Goal: Information Seeking & Learning: Learn about a topic

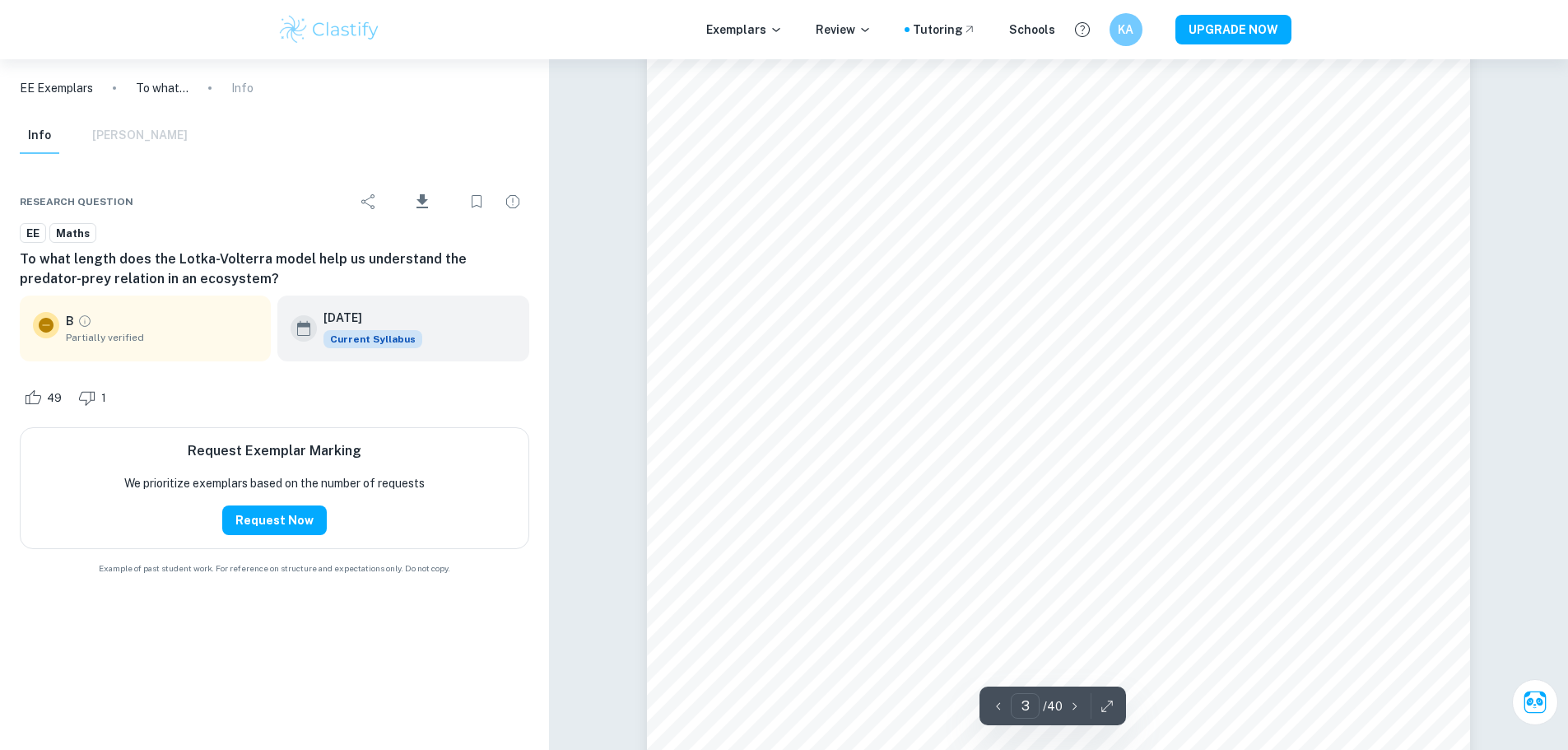
scroll to position [2469, 0]
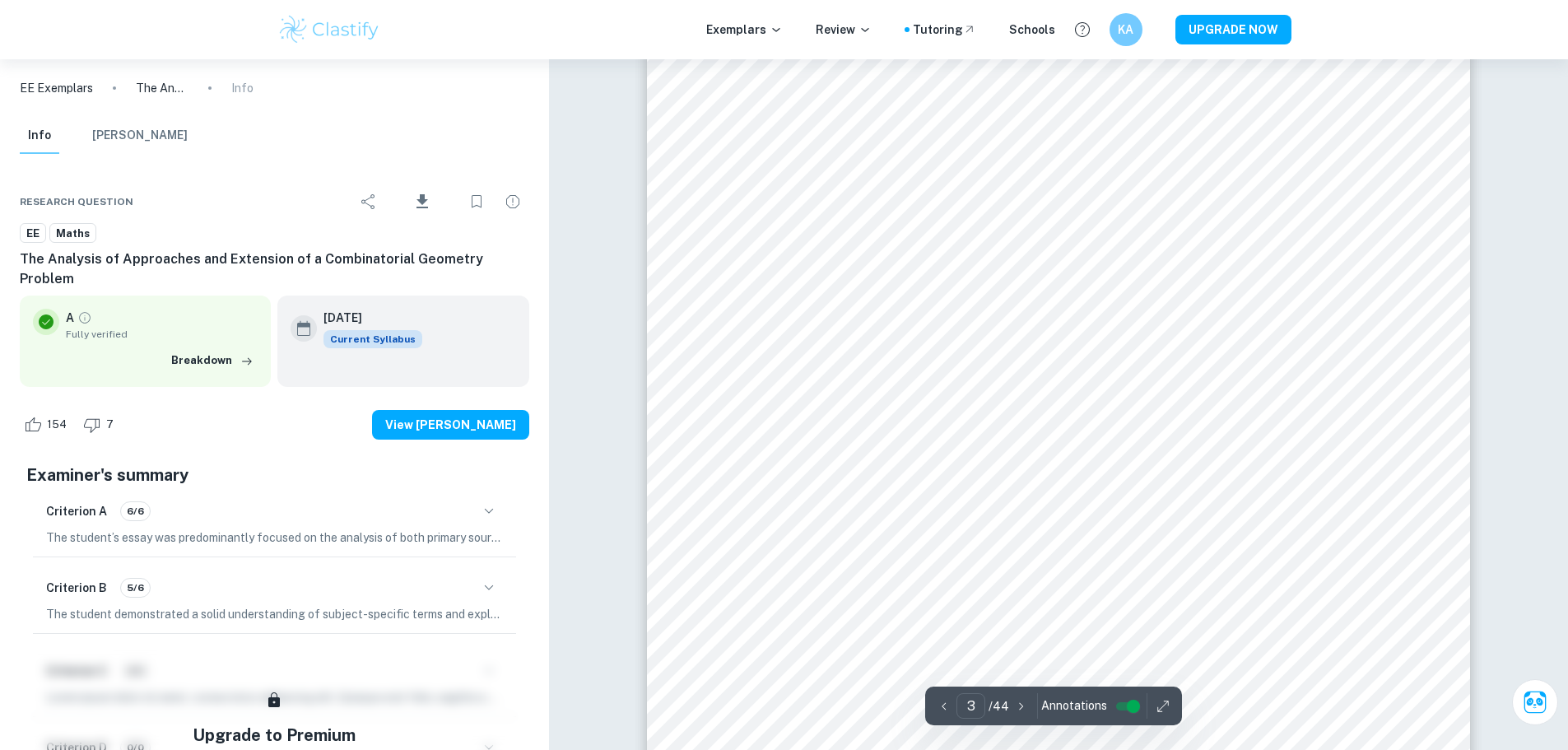
scroll to position [2634, 0]
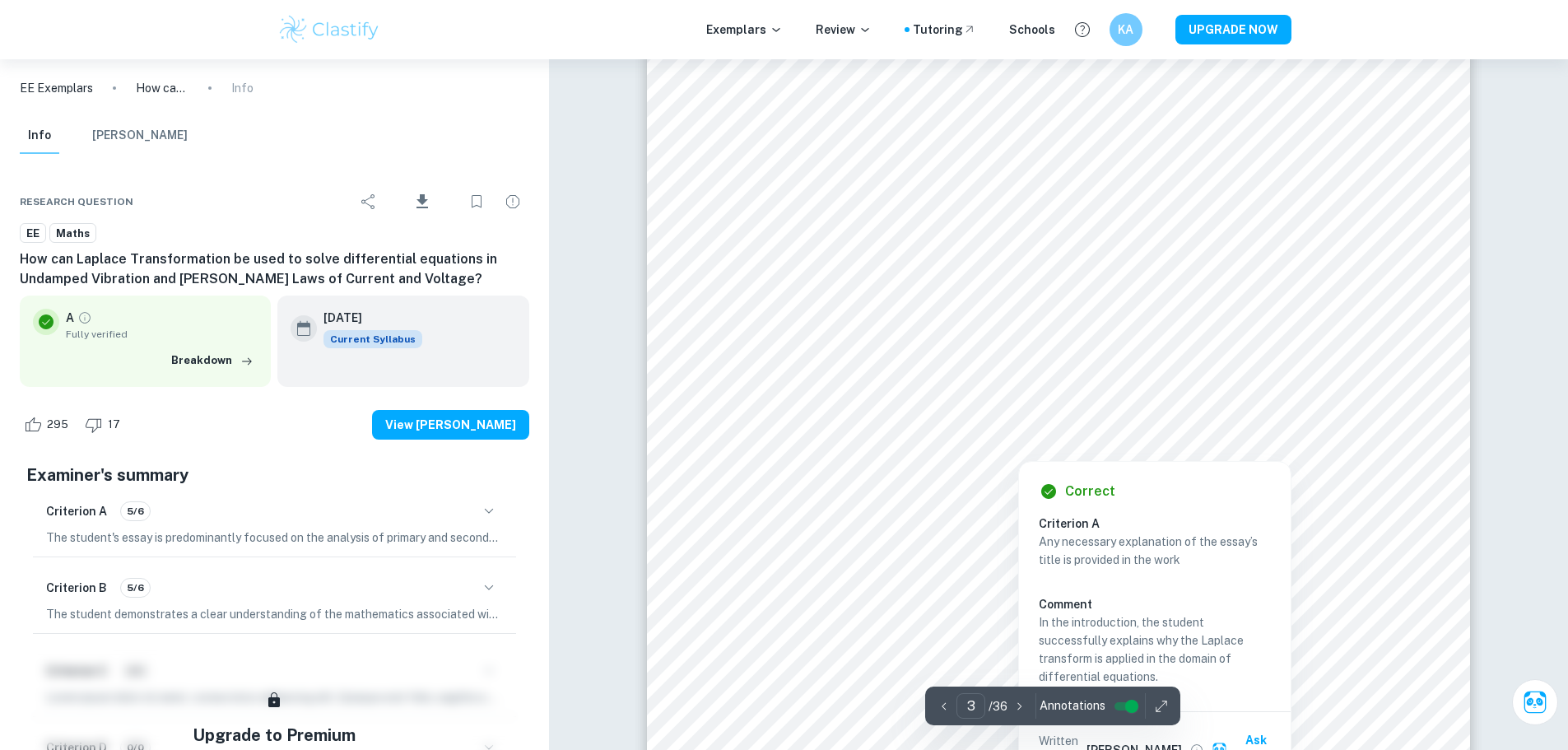
click at [1159, 694] on button "button" at bounding box center [1161, 705] width 25 height 26
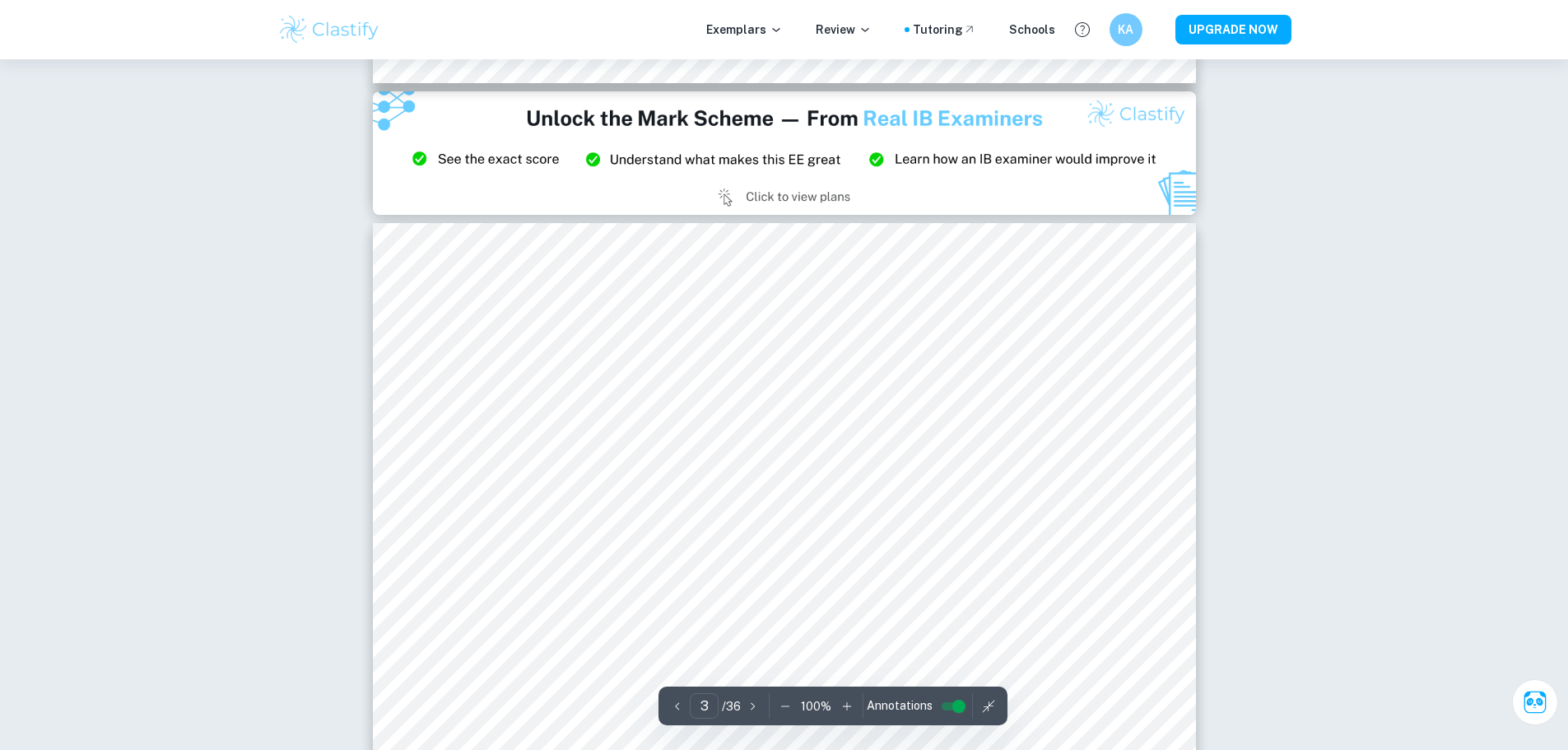
scroll to position [2304, 0]
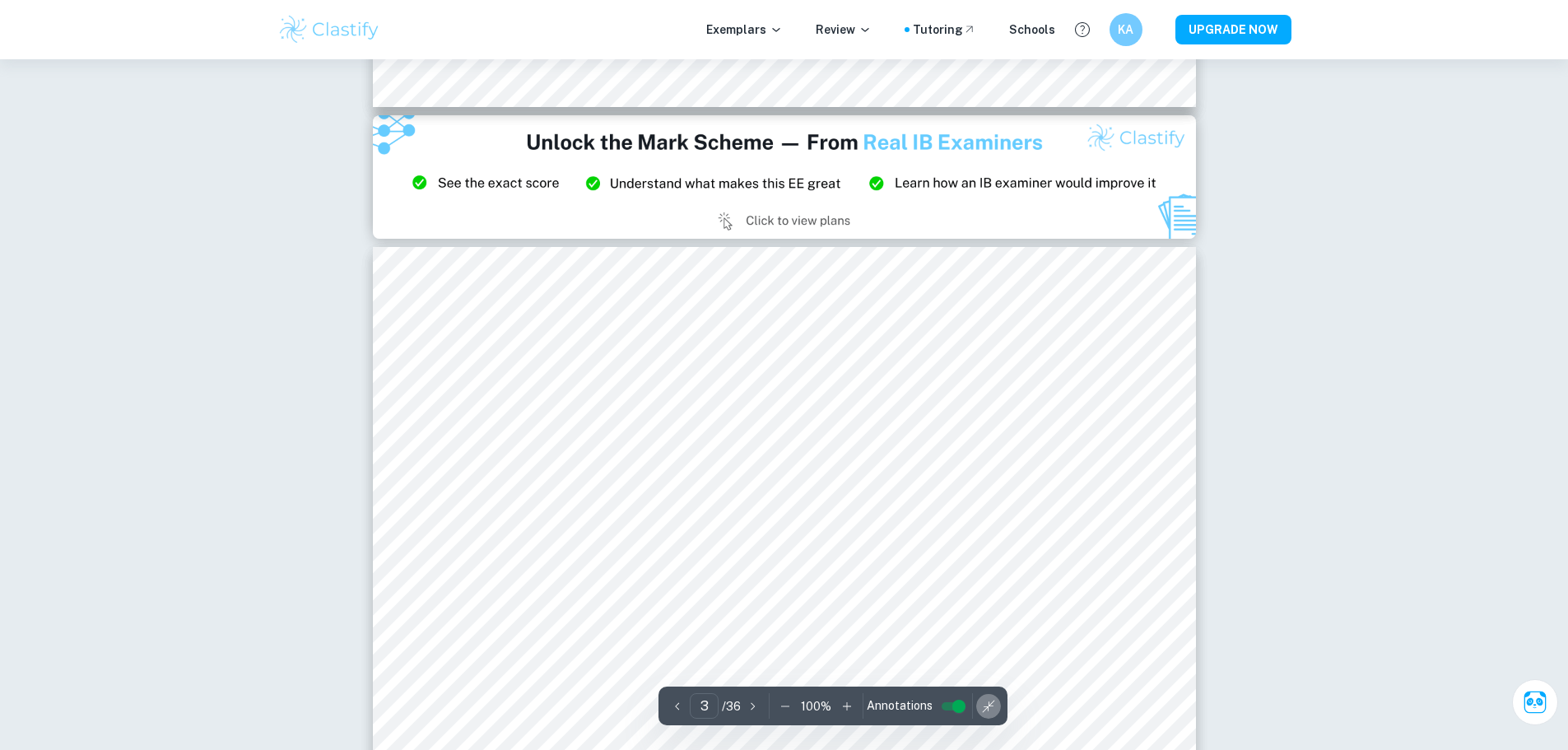
click at [992, 704] on icon "button" at bounding box center [988, 705] width 16 height 16
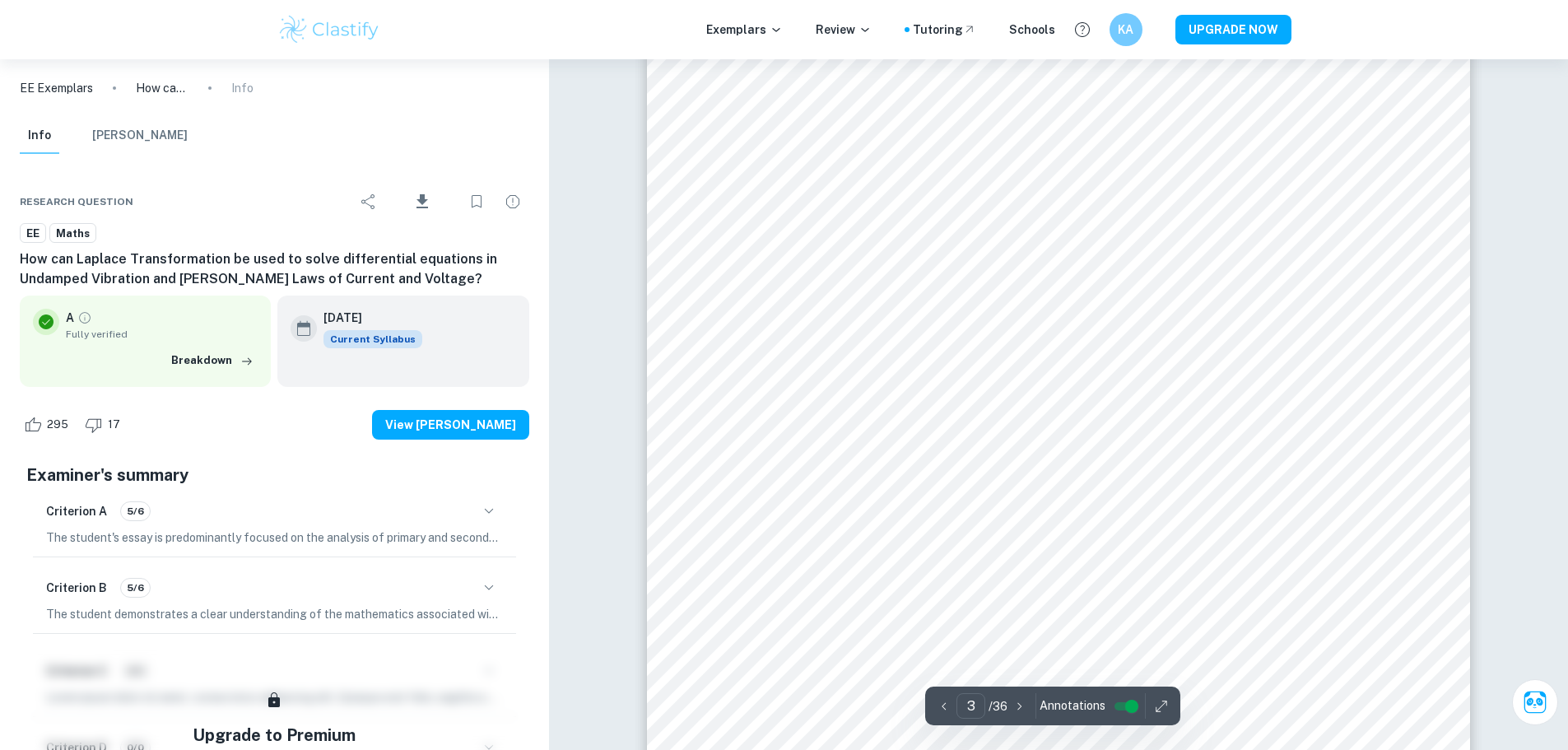
scroll to position [2634, 0]
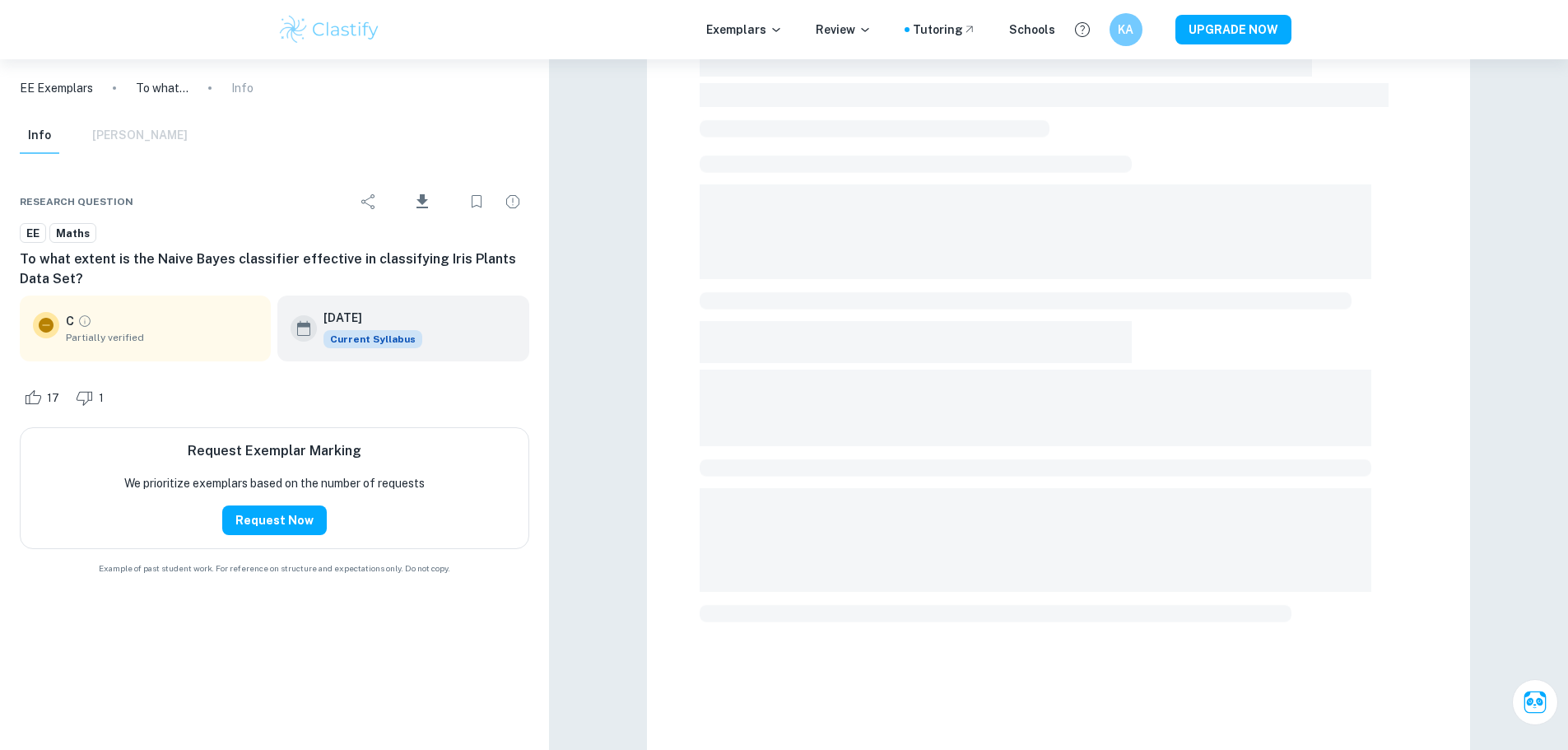
scroll to position [490, 0]
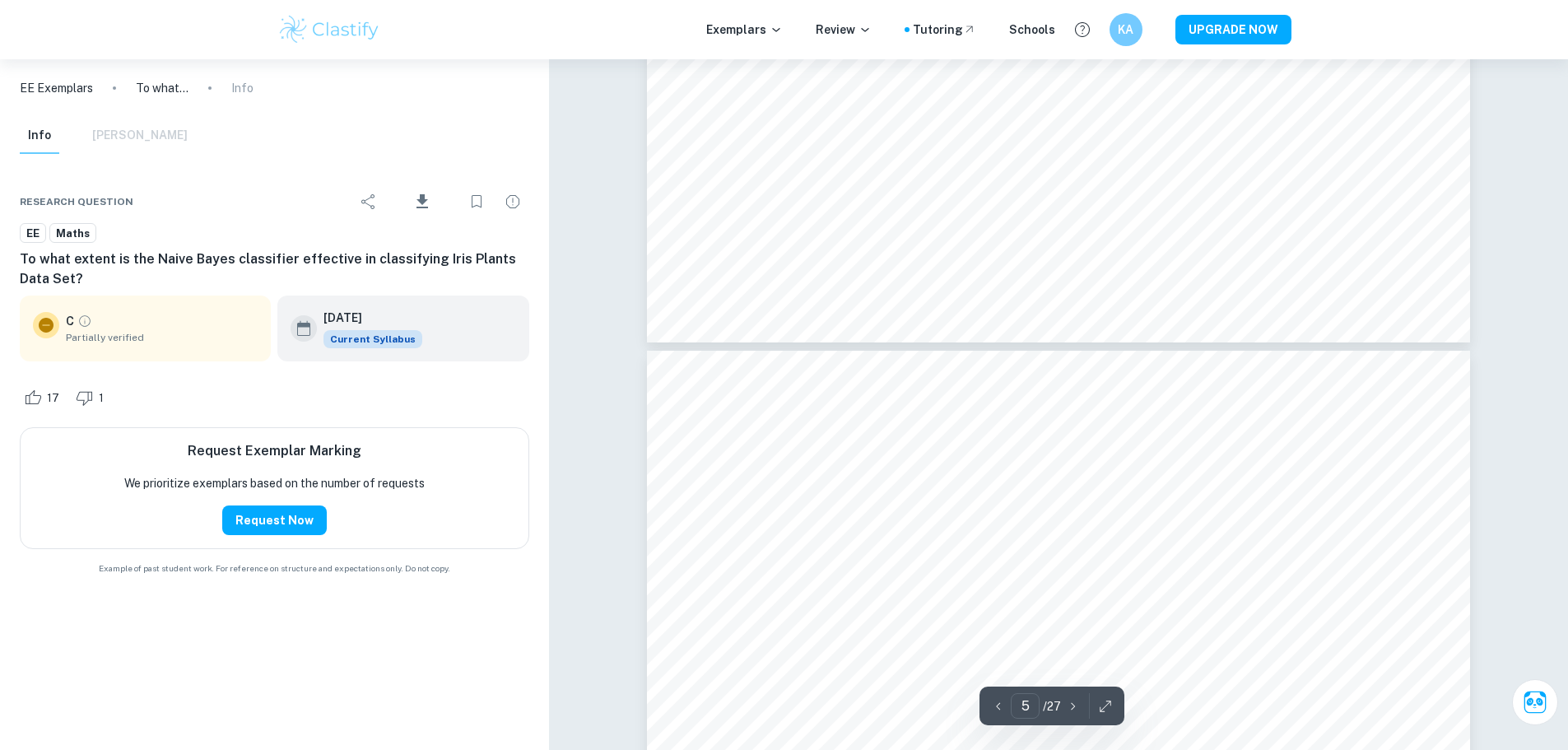
type input "4"
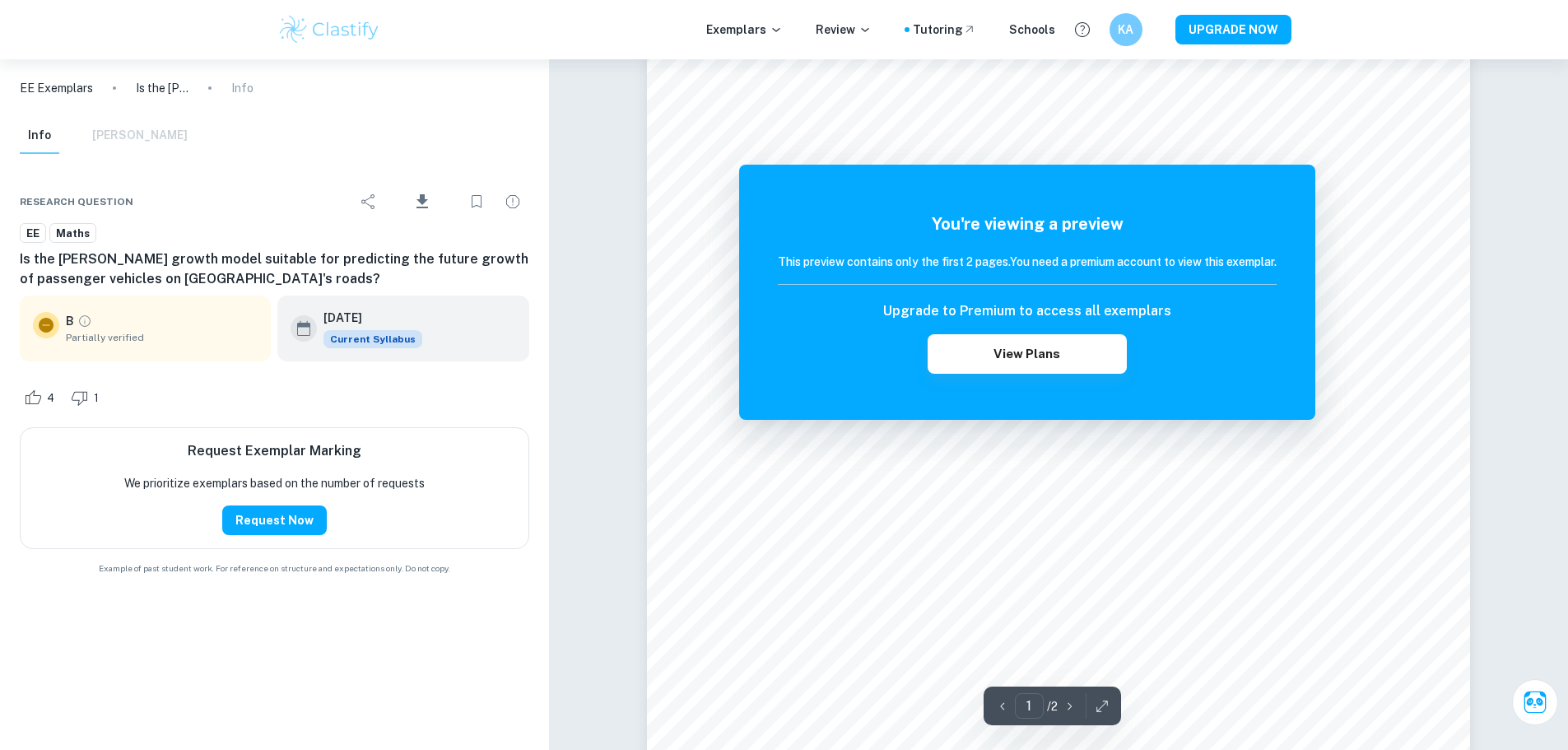
scroll to position [165, 0]
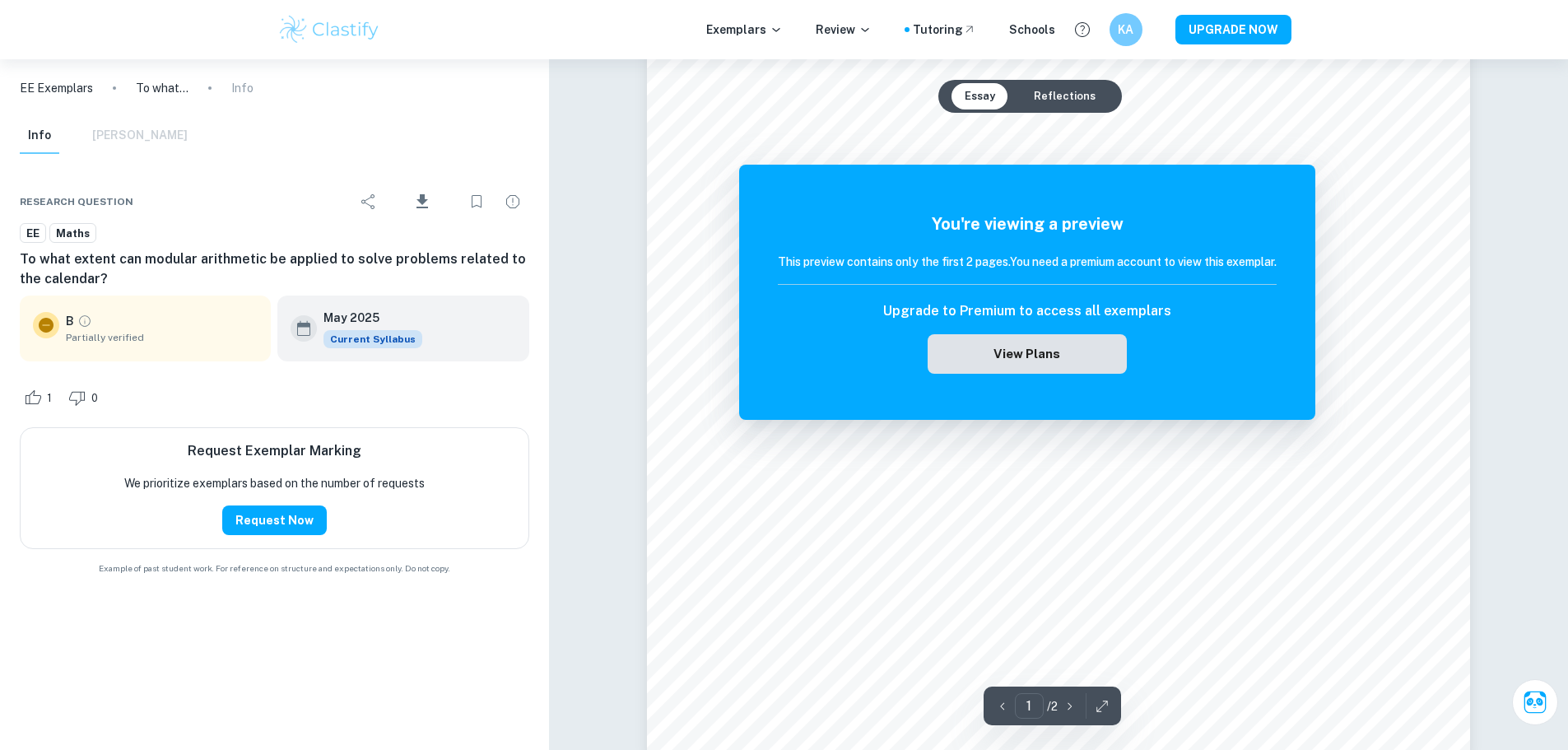
scroll to position [411, 0]
click at [1037, 353] on button "View Plans" at bounding box center [1027, 354] width 199 height 40
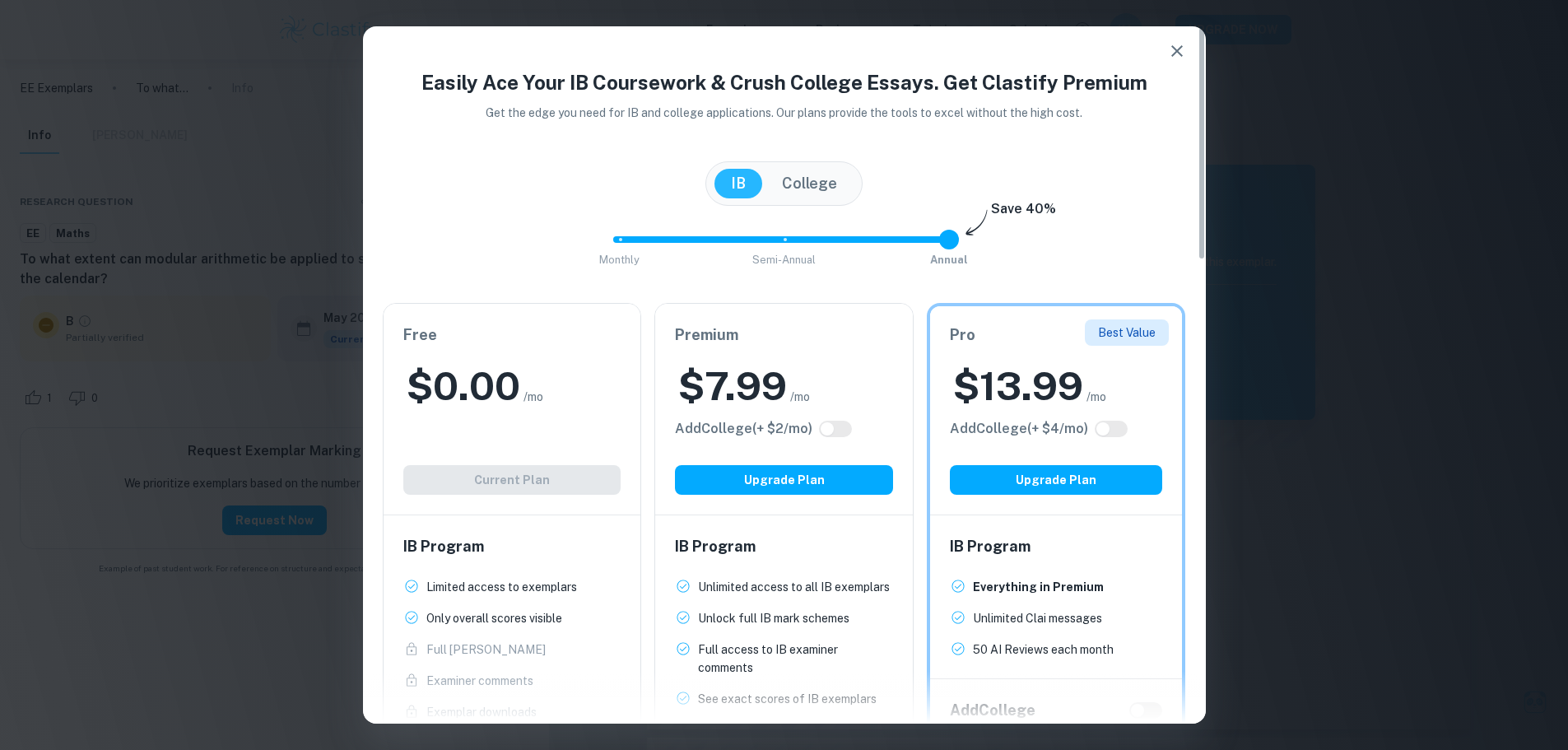
click at [551, 380] on div "$ 0.00 /mo" at bounding box center [512, 385] width 218 height 52
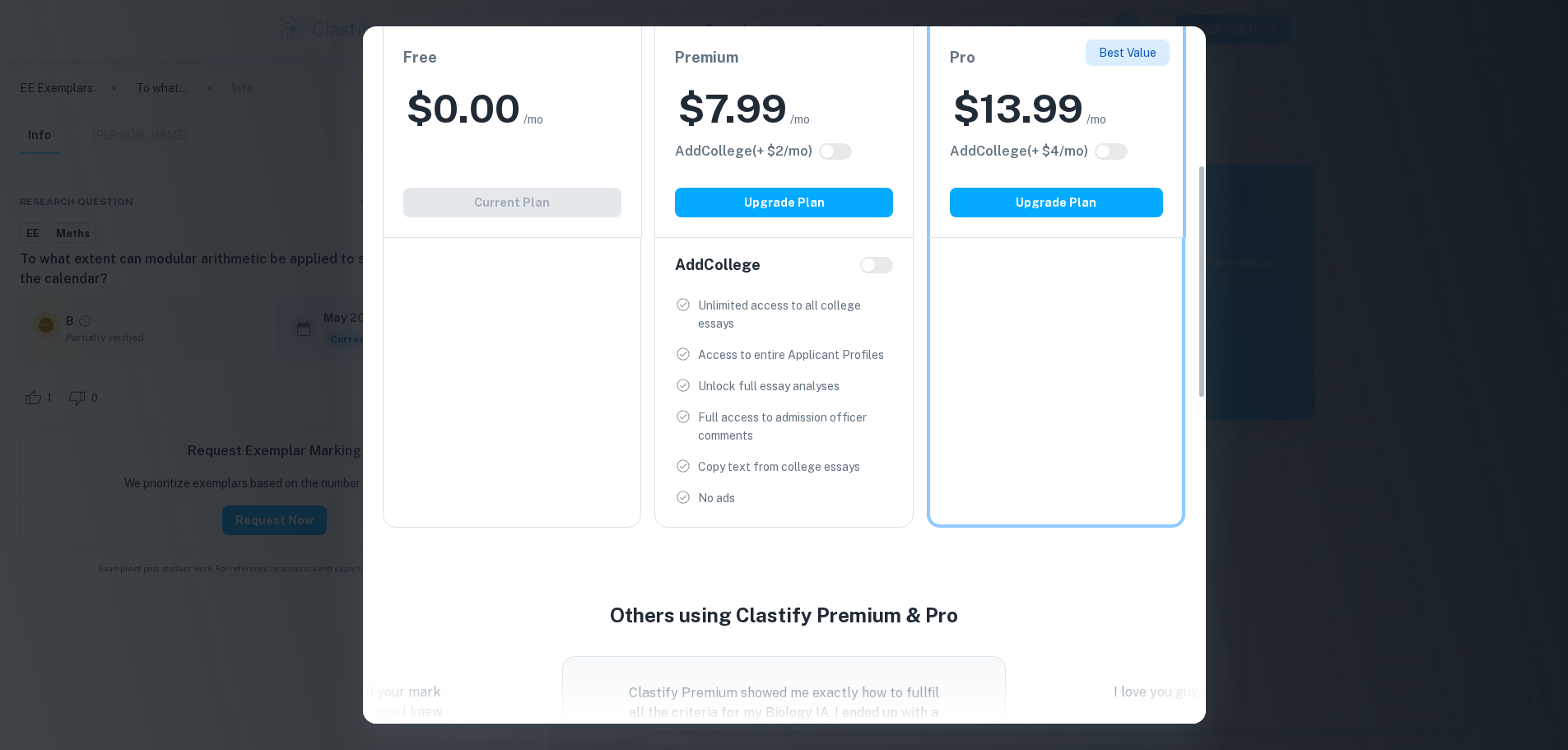
scroll to position [905, 0]
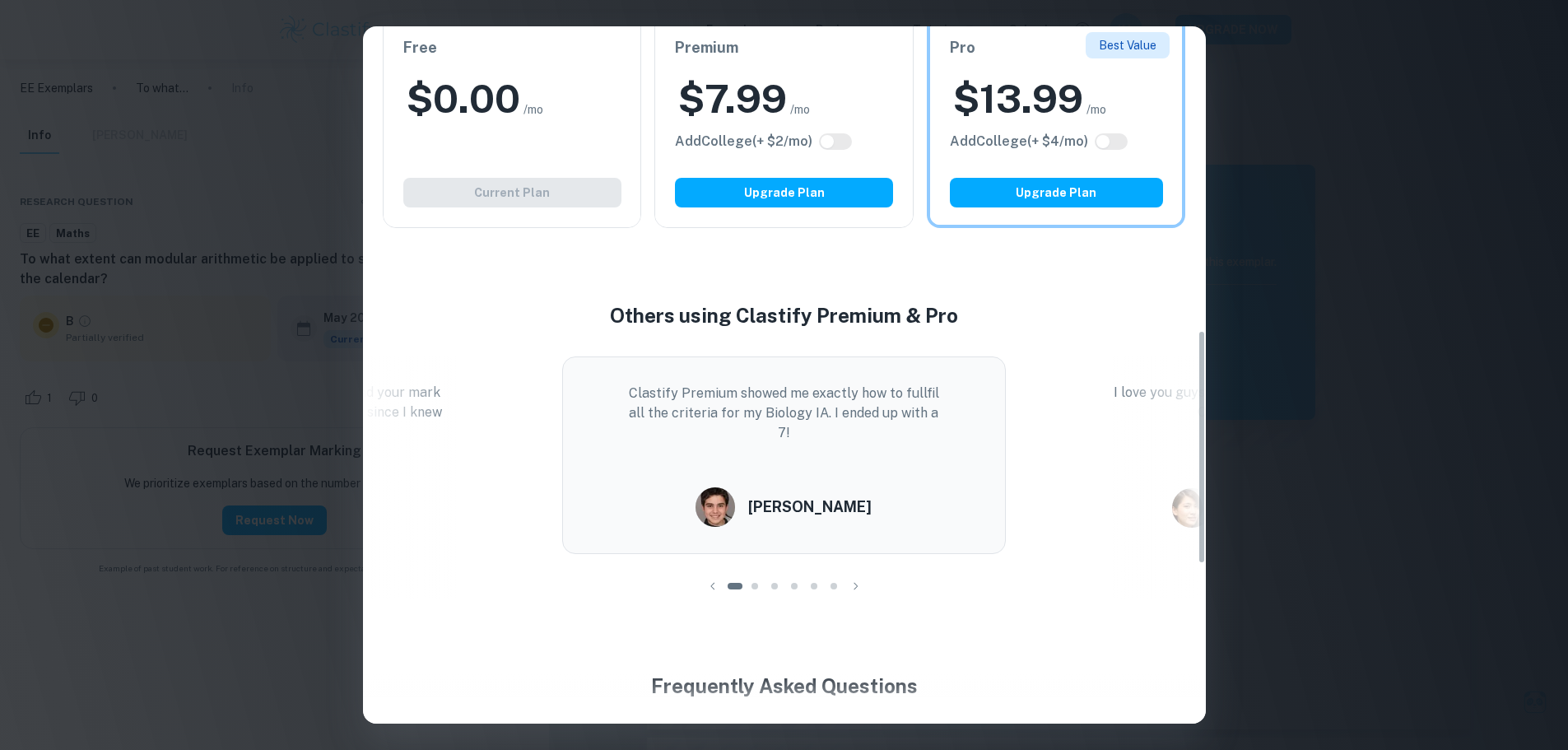
click at [1241, 234] on div "Easily Ace Your IB Coursework & Crush College Essays. Get Clastify Premium Get …" at bounding box center [784, 375] width 1568 height 750
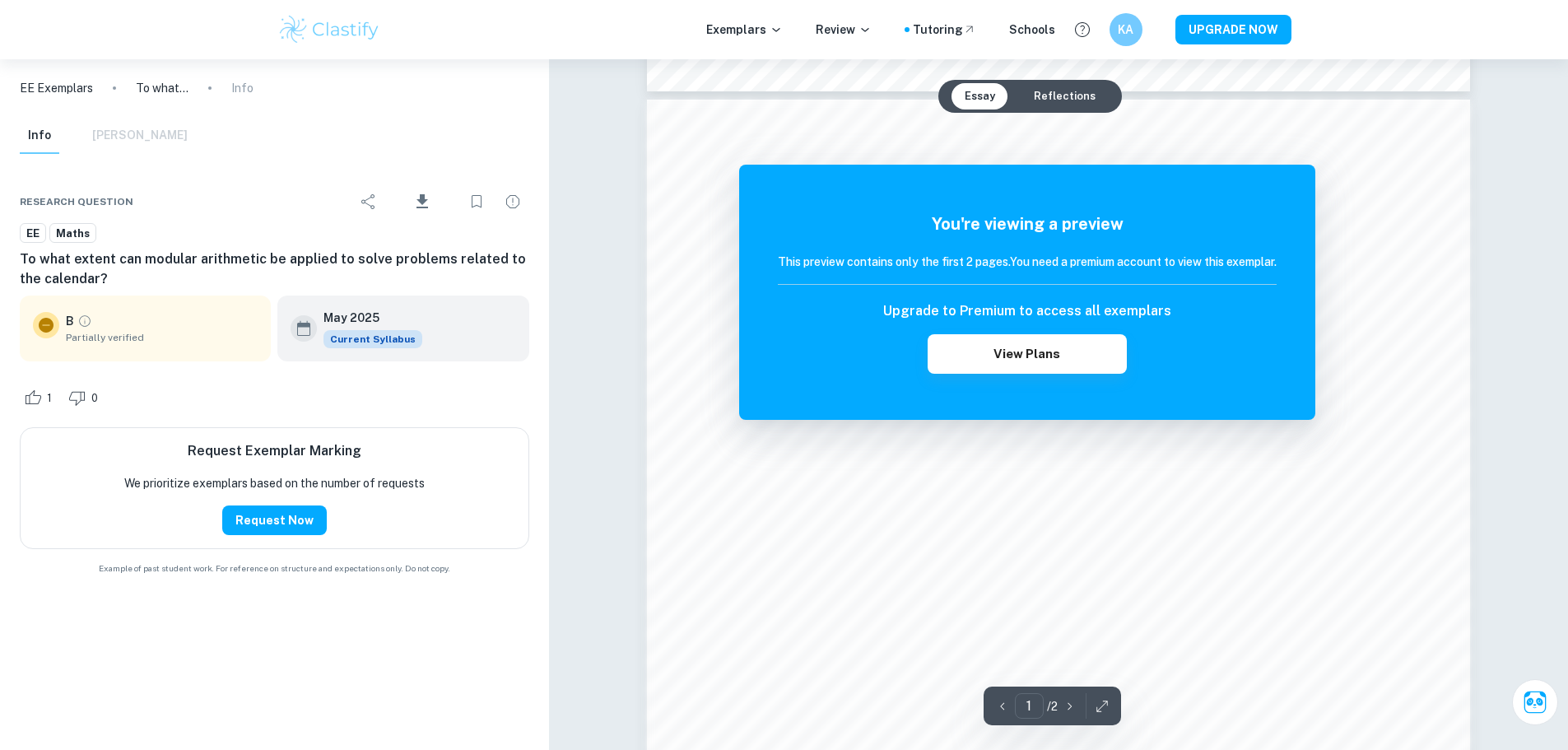
scroll to position [1399, 0]
drag, startPoint x: 640, startPoint y: 180, endPoint x: 630, endPoint y: 177, distance: 10.4
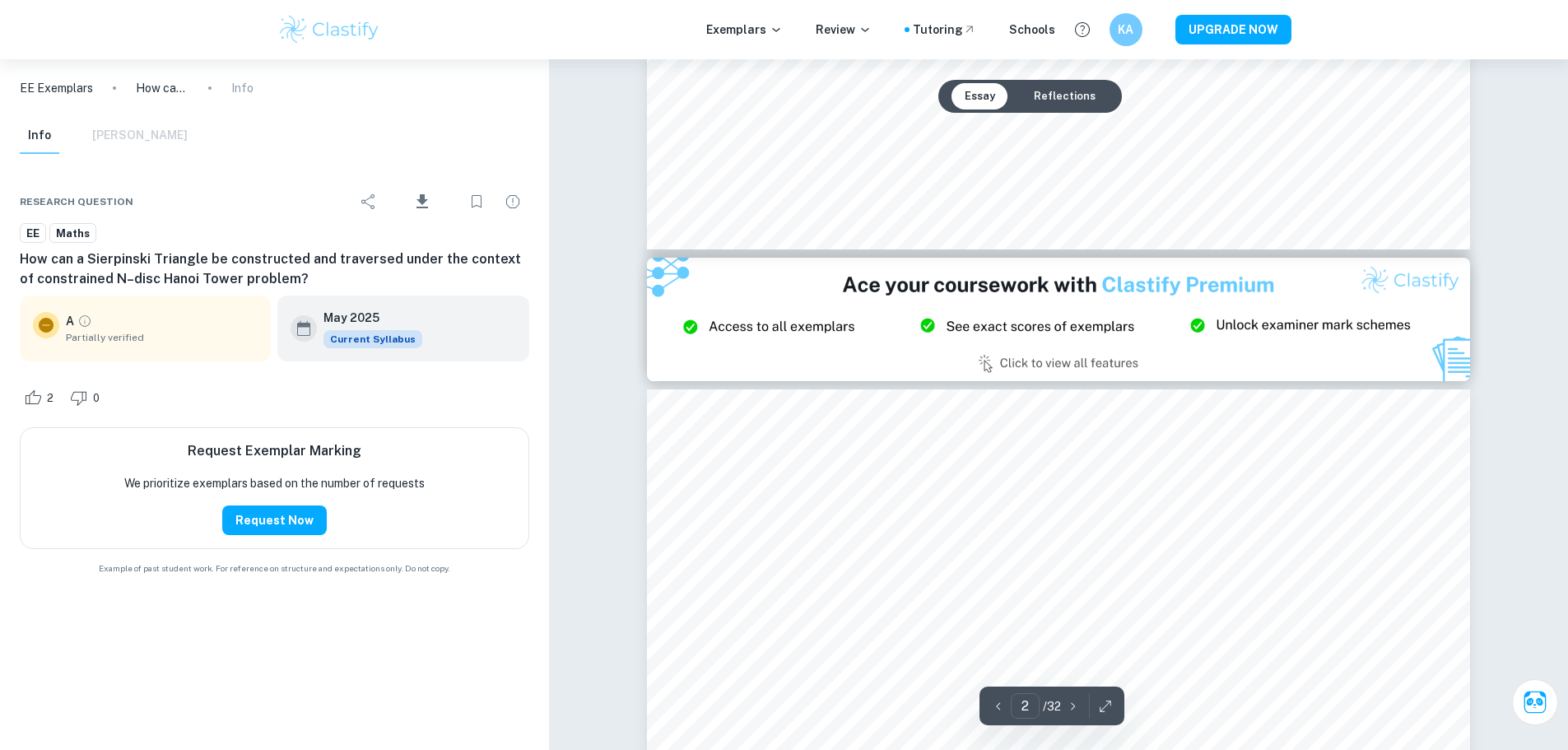
type input "3"
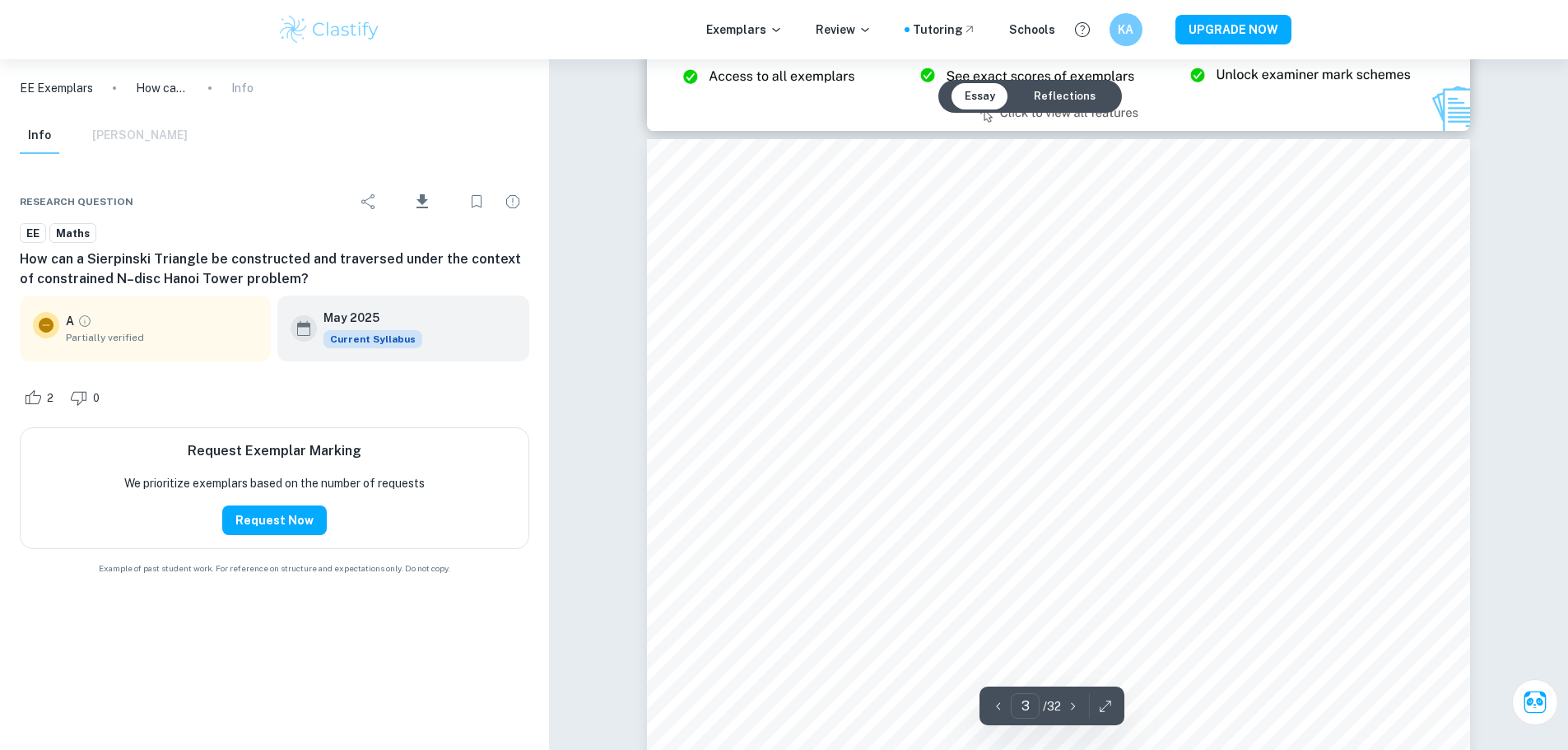
scroll to position [2552, 0]
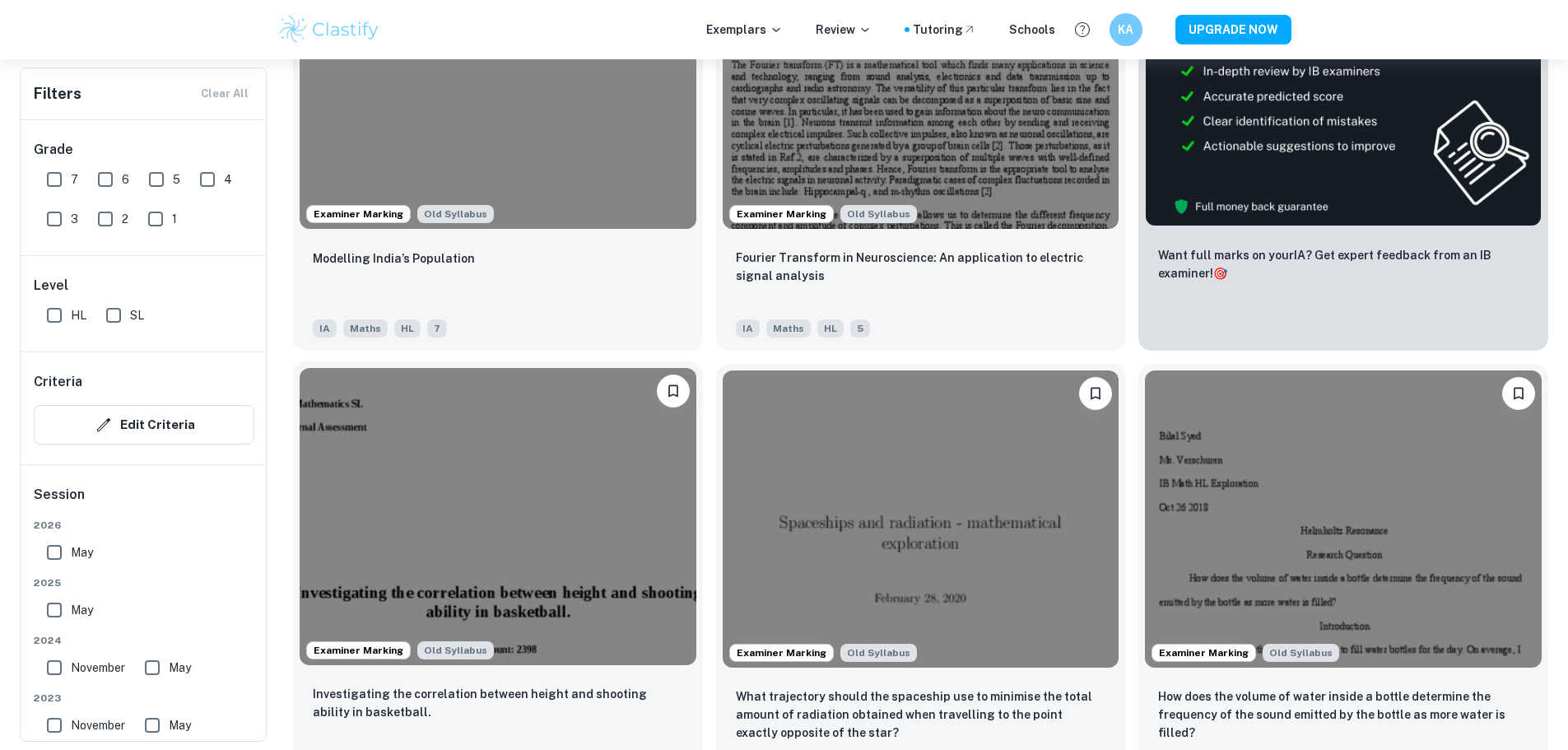
scroll to position [659, 0]
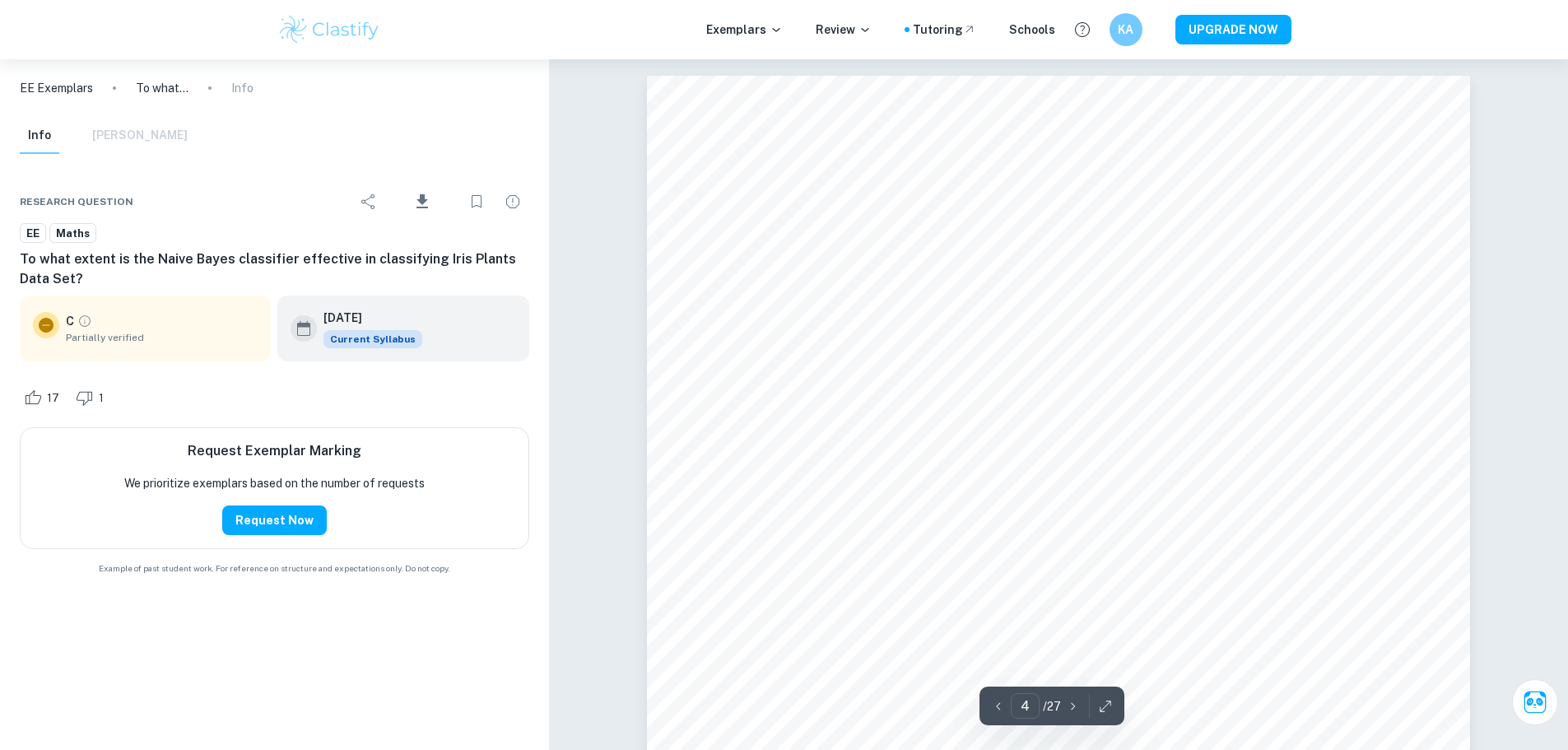
scroll to position [3618, 0]
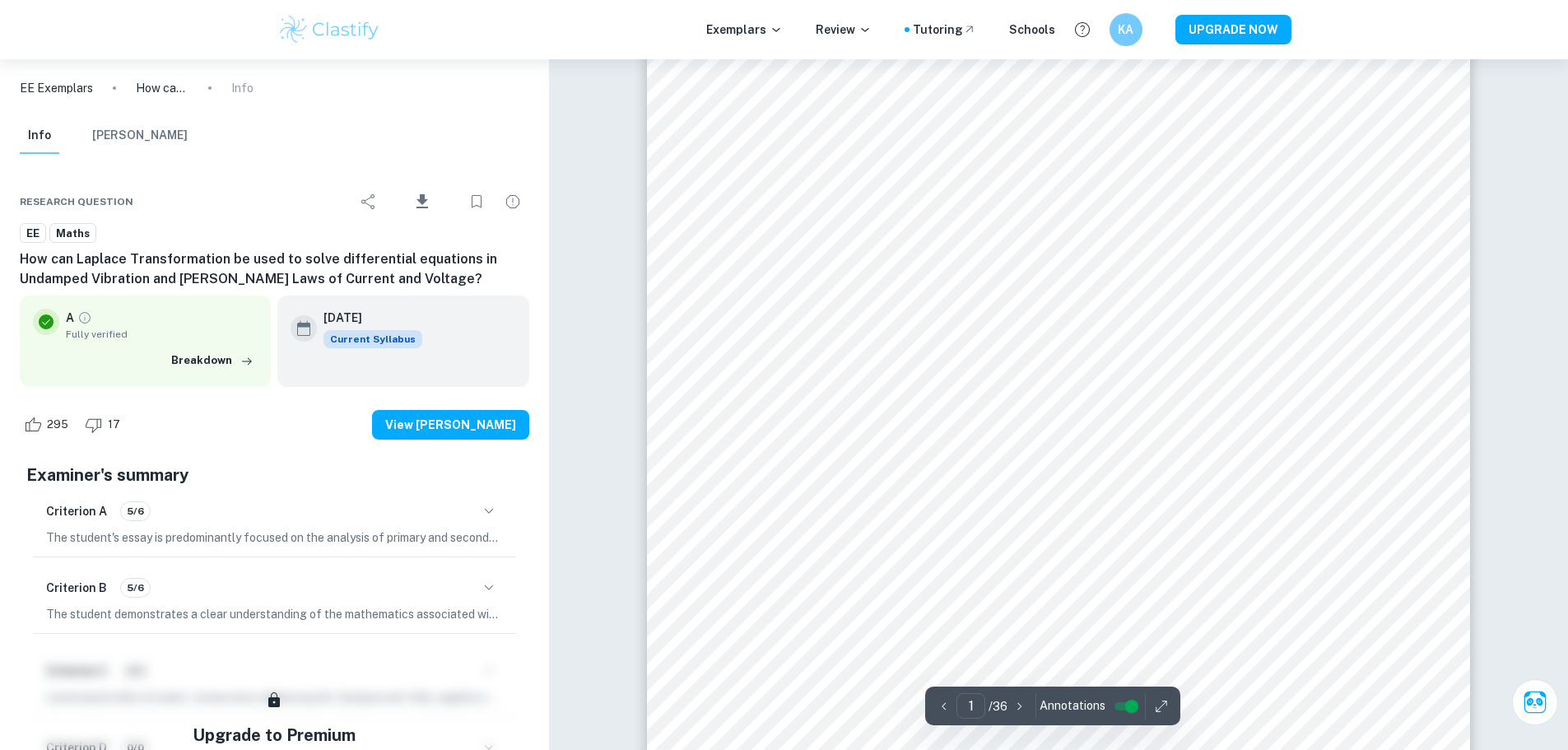
scroll to position [247, 0]
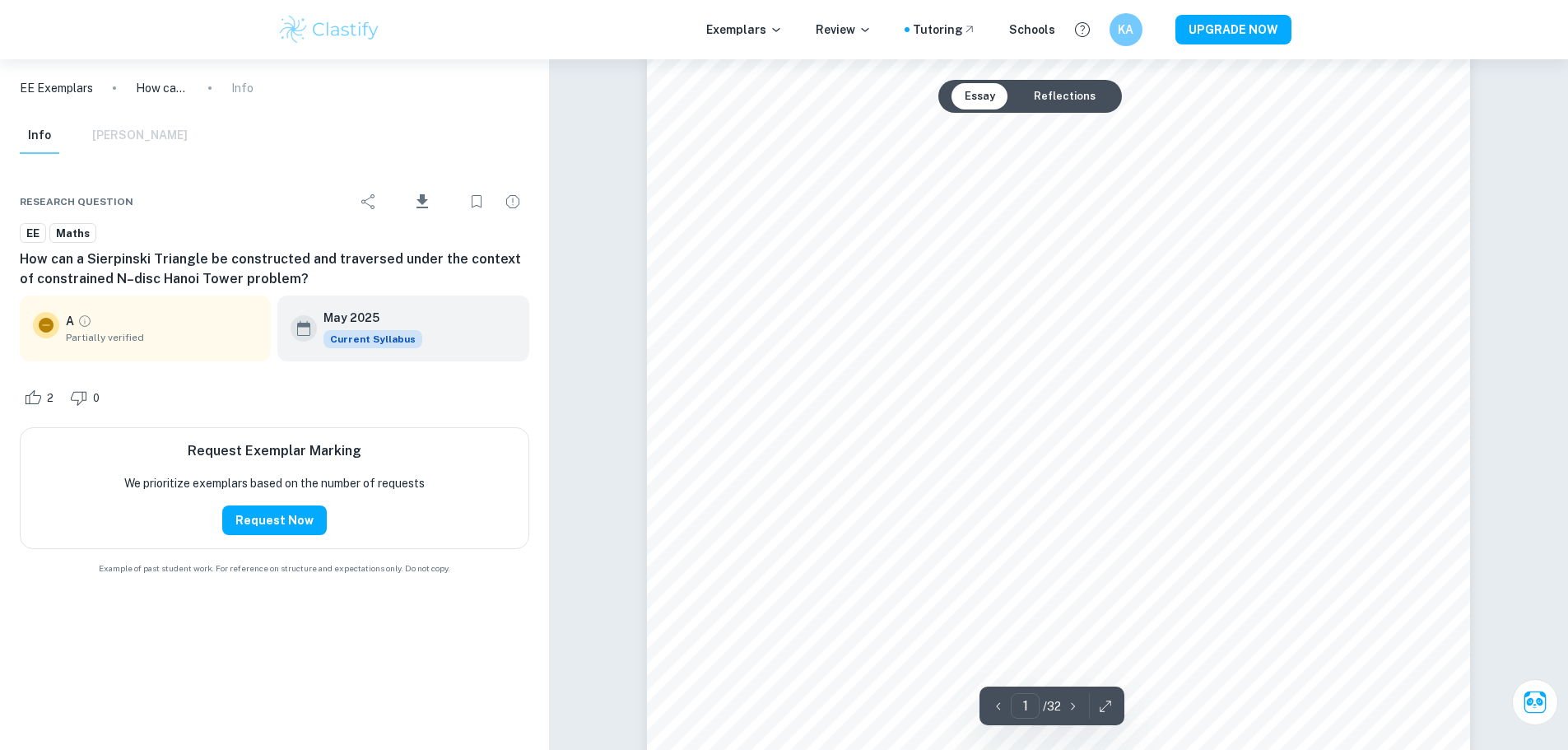
scroll to position [82, 0]
